Goal: Transaction & Acquisition: Purchase product/service

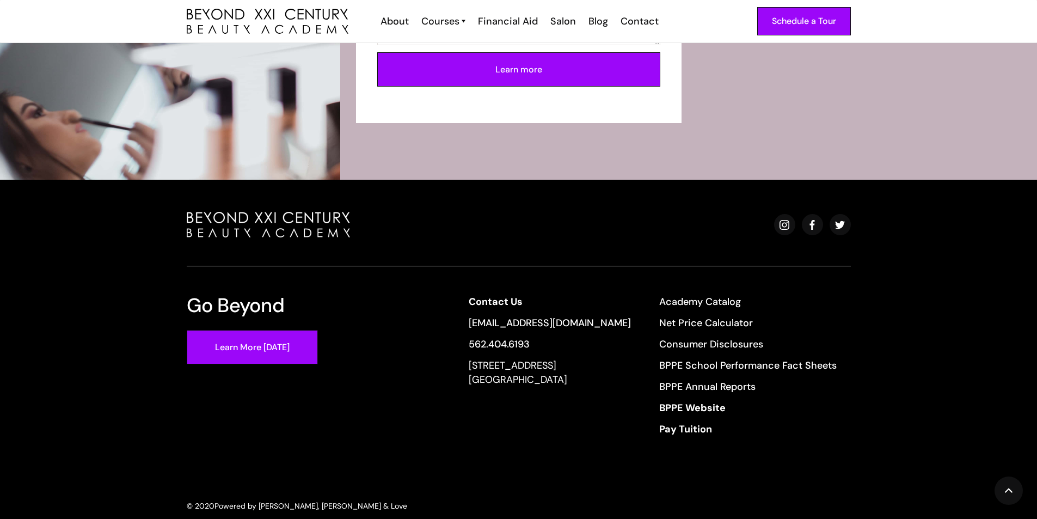
scroll to position [4014, 0]
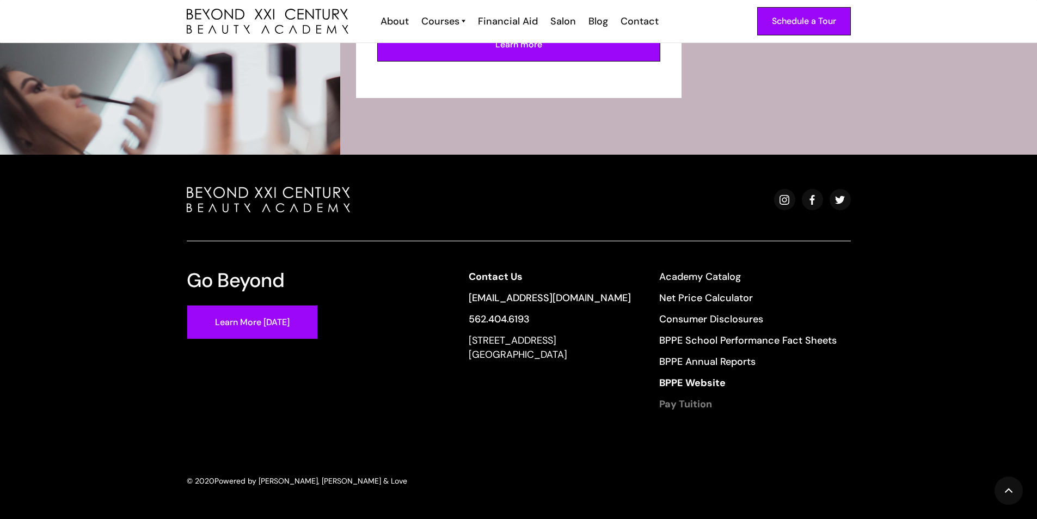
click at [679, 398] on strong "Pay Tuition" at bounding box center [685, 403] width 53 height 13
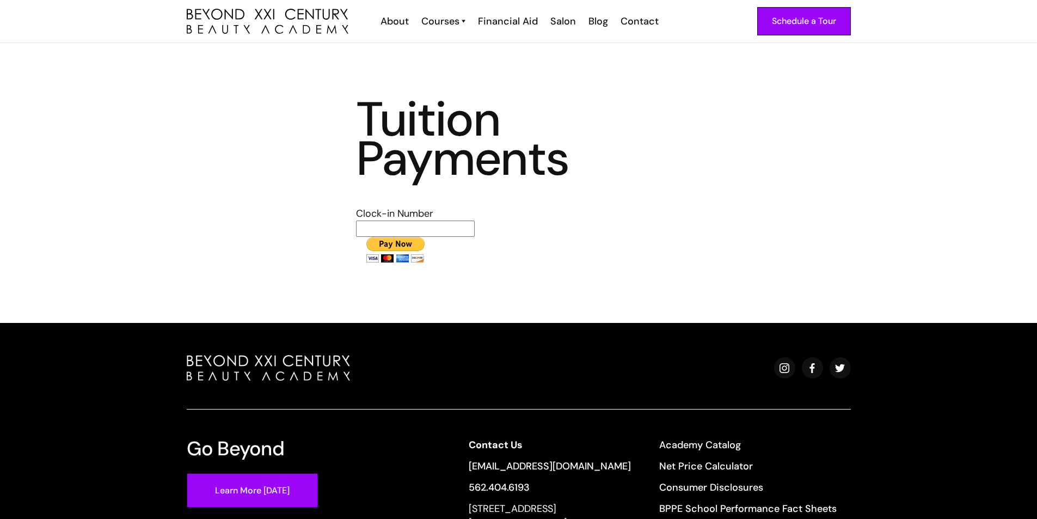
click at [452, 226] on input "text" at bounding box center [415, 228] width 119 height 16
type input "1717"
click at [356, 237] on input "image" at bounding box center [395, 250] width 78 height 26
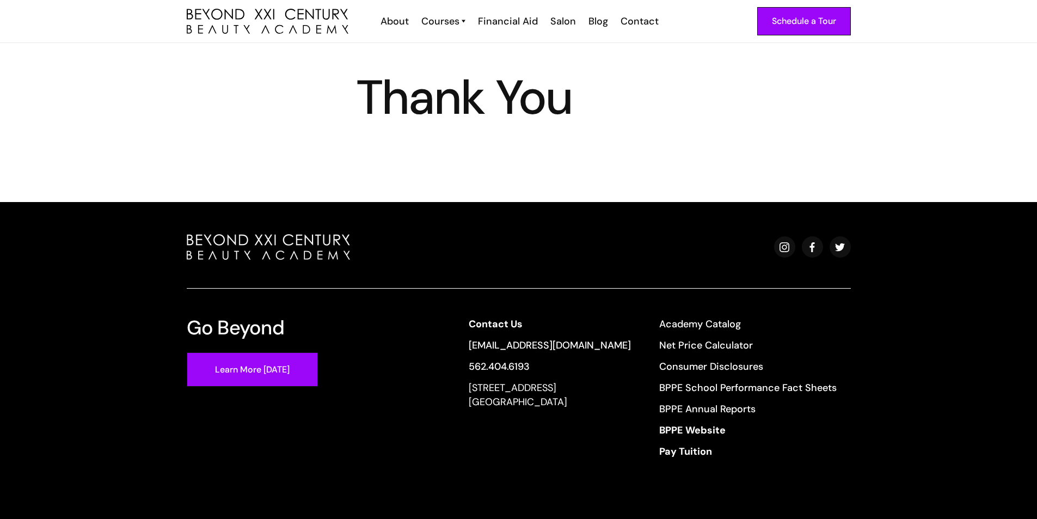
scroll to position [69, 0]
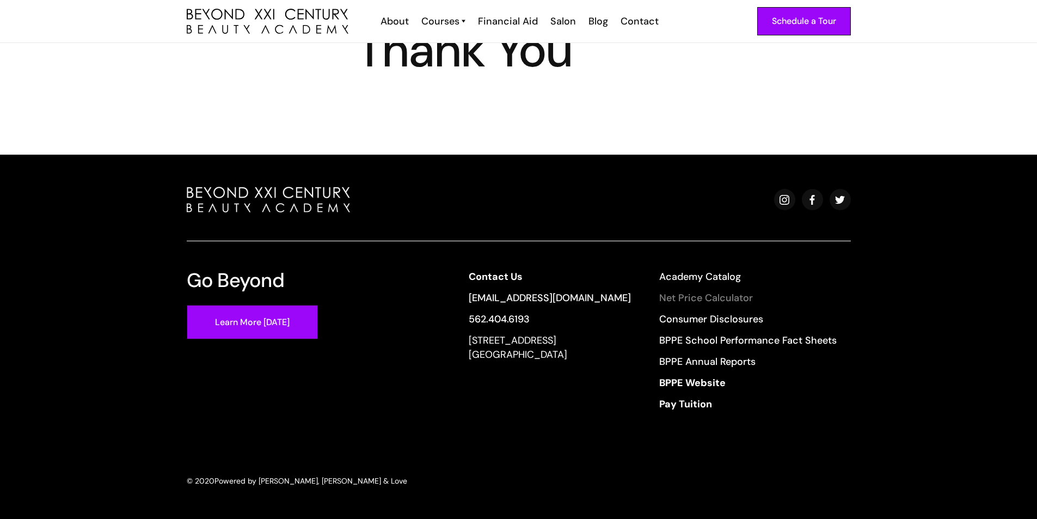
click at [680, 293] on link "Net Price Calculator" at bounding box center [747, 298] width 177 height 14
click at [693, 406] on strong "Pay Tuition" at bounding box center [685, 403] width 53 height 13
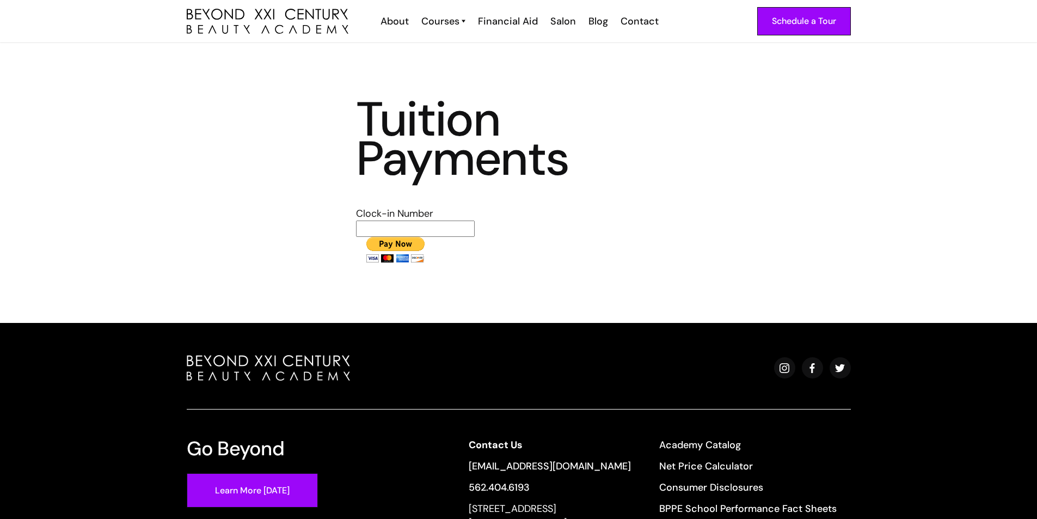
click at [439, 221] on input "text" at bounding box center [415, 228] width 119 height 16
type input "1717"
click at [356, 237] on input "image" at bounding box center [395, 250] width 78 height 26
